Goal: Task Accomplishment & Management: Complete application form

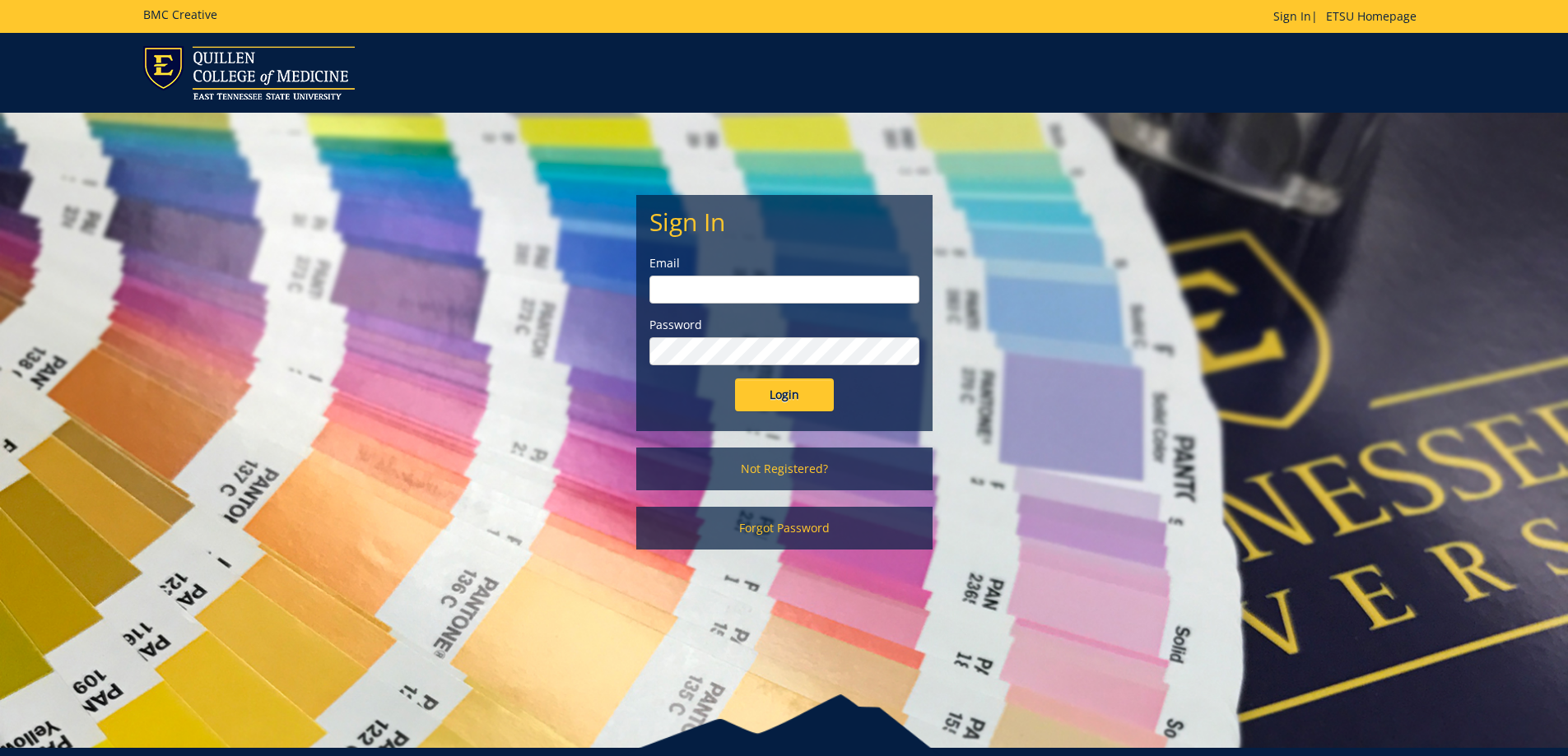
type input "owenslm@etsu.edu"
click at [770, 404] on input "Login" at bounding box center [784, 395] width 99 height 33
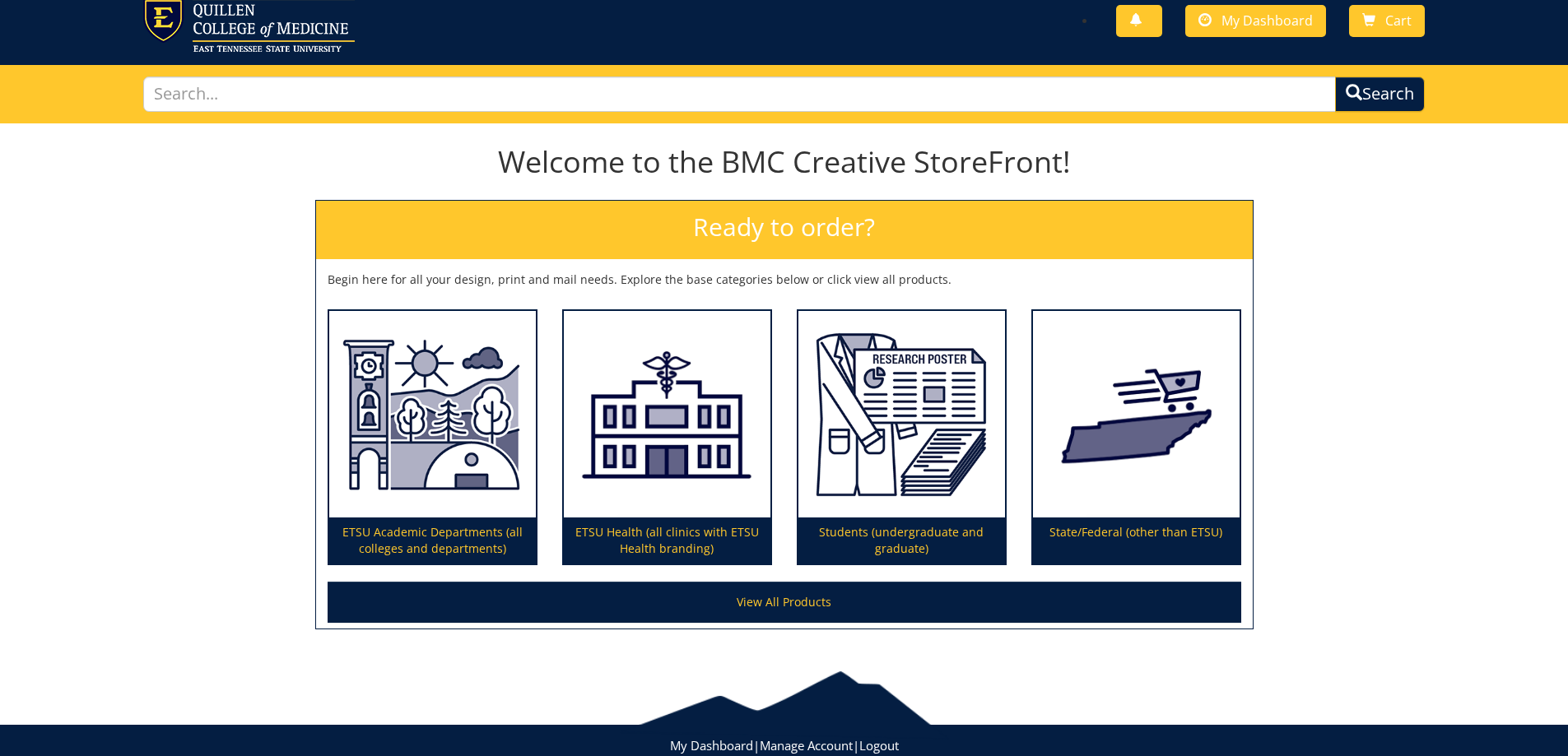
scroll to position [94, 0]
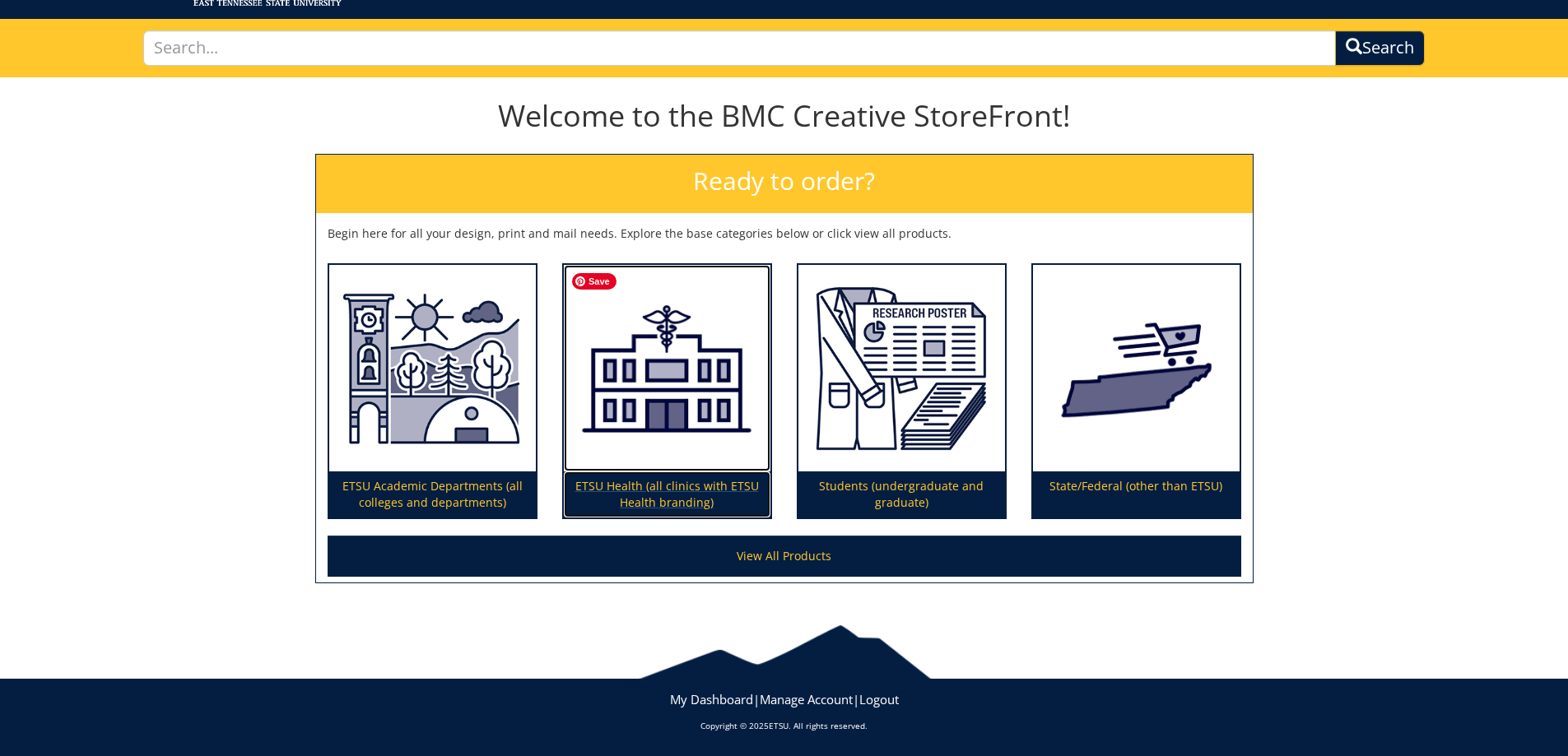
click at [624, 423] on img at bounding box center [666, 369] width 206 height 207
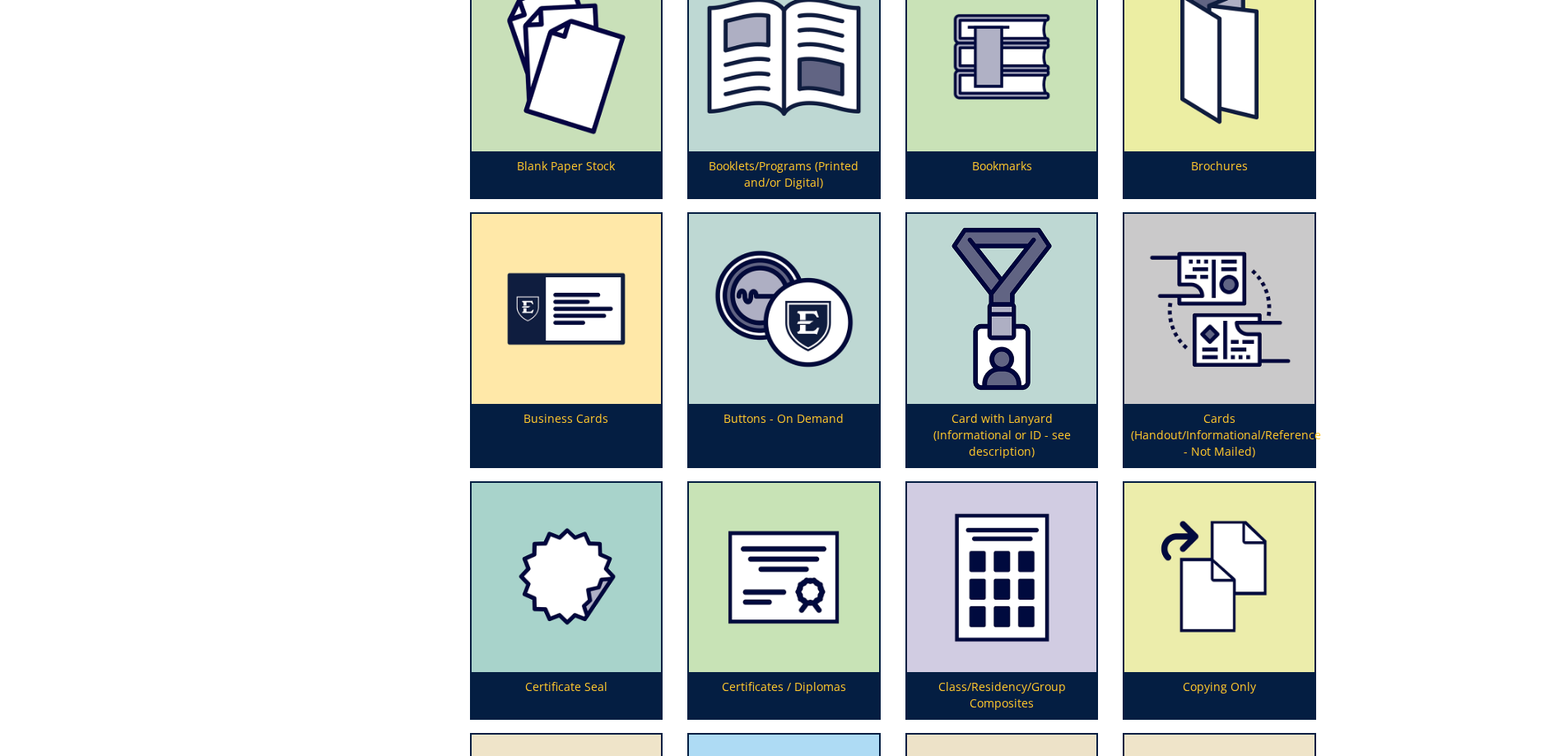
scroll to position [823, 0]
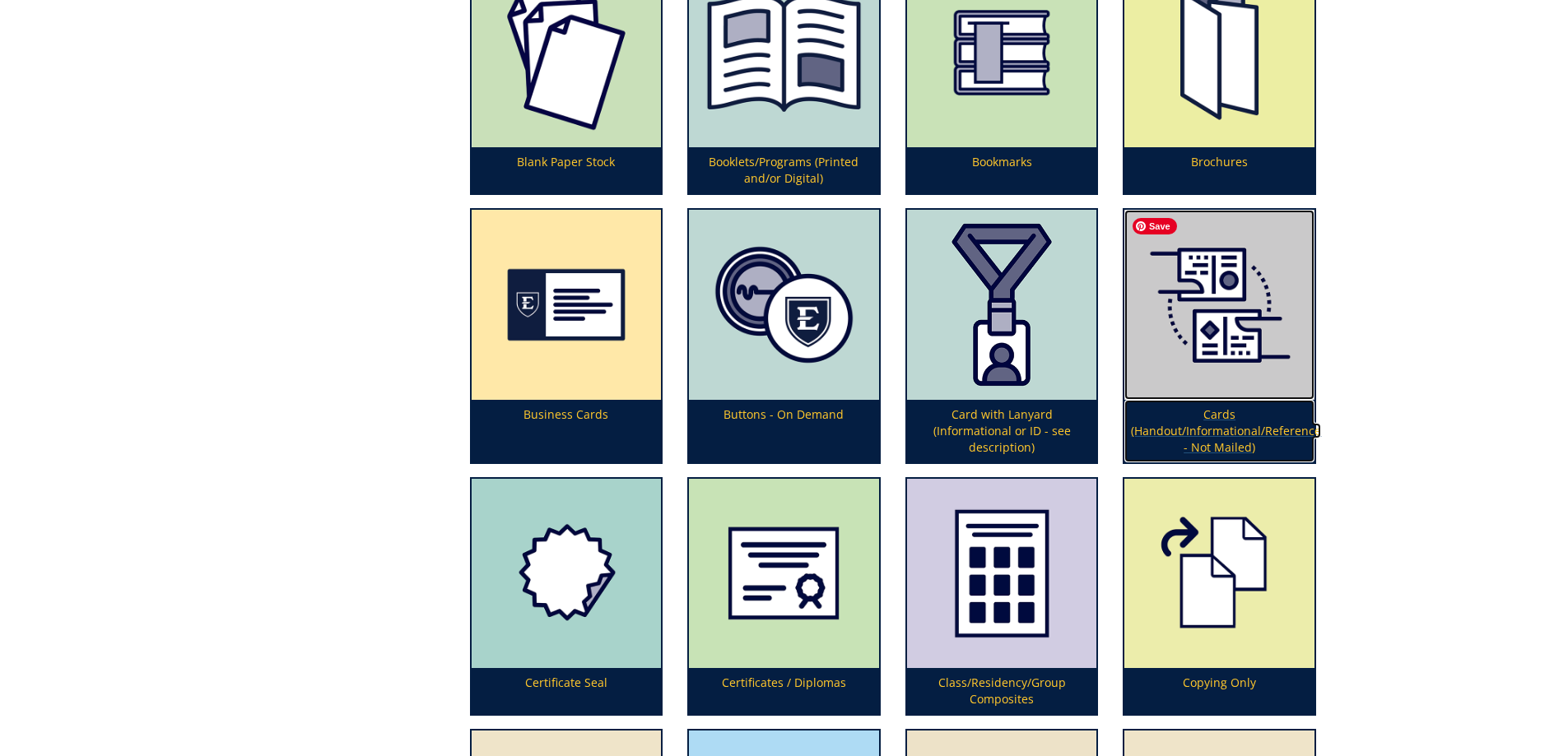
click at [1197, 290] on img at bounding box center [1219, 305] width 190 height 190
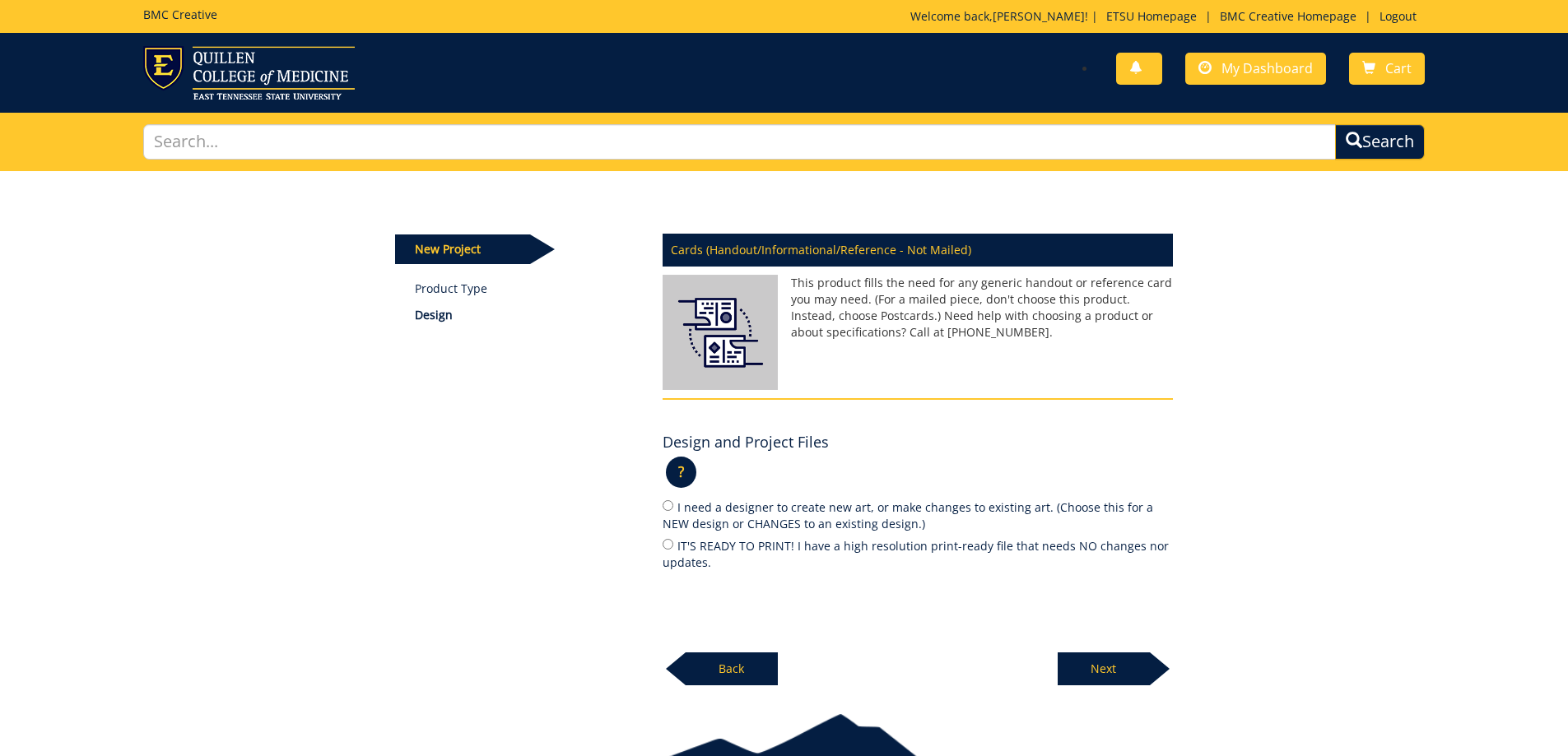
click at [695, 507] on label "I need a designer to create new art, or make changes to existing art. (Choose t…" at bounding box center [918, 514] width 511 height 34
click at [673, 507] on input "I need a designer to create new art, or make changes to existing art. (Choose t…" at bounding box center [667, 506] width 11 height 11
radio input "true"
drag, startPoint x: 1124, startPoint y: 677, endPoint x: 1107, endPoint y: 672, distance: 17.7
click at [1123, 677] on p "Next" at bounding box center [1103, 669] width 92 height 33
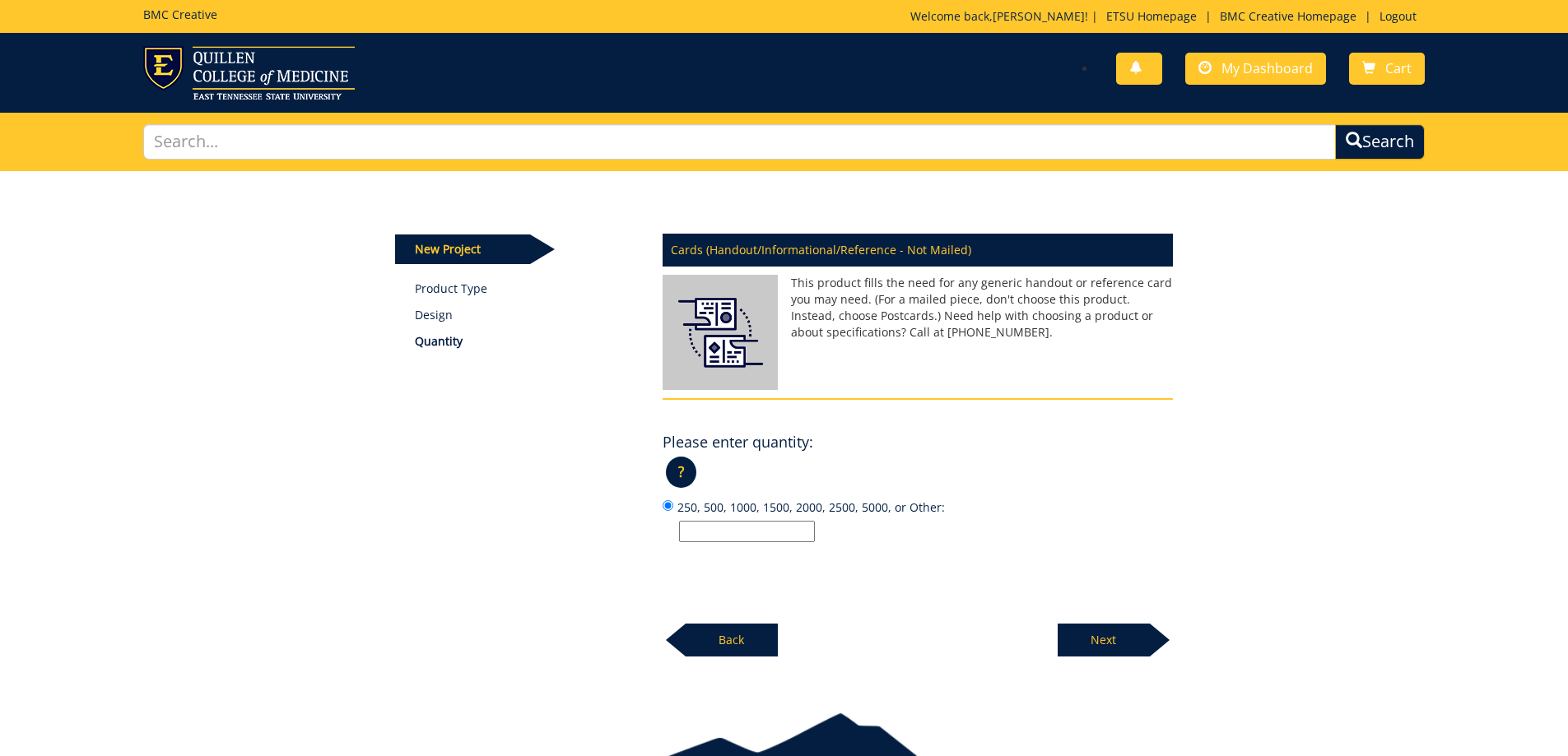
click at [721, 532] on input "250, 500, 1000, 1500, 2000, 2500, 5000, or Other:" at bounding box center [746, 532] width 136 height 22
type input "500"
click at [1107, 643] on p "Next" at bounding box center [1103, 641] width 92 height 33
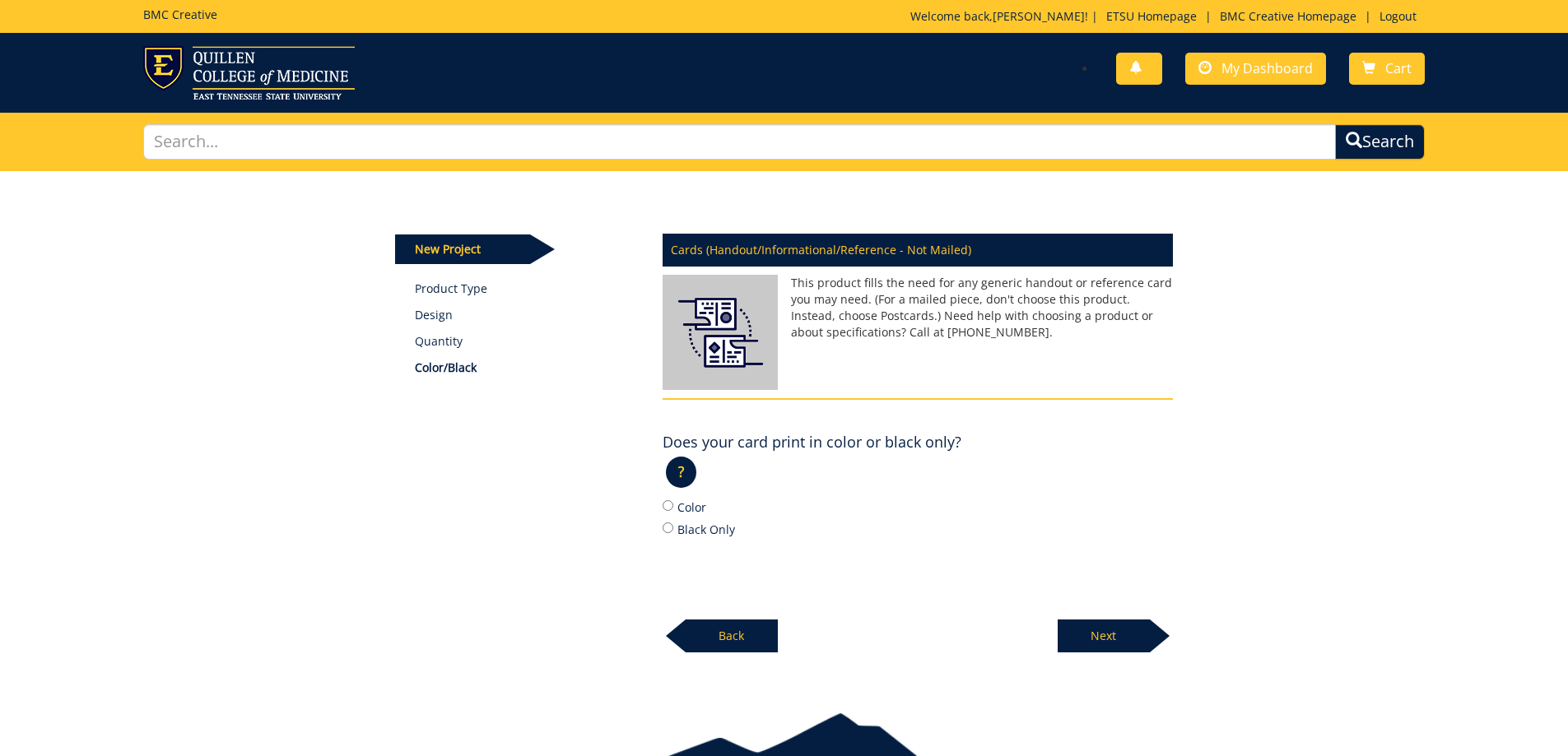
click at [682, 522] on label "Black Only" at bounding box center [918, 529] width 511 height 19
click at [673, 522] on input "Black Only" at bounding box center [667, 527] width 11 height 11
radio input "true"
